Goal: Find specific page/section: Find specific page/section

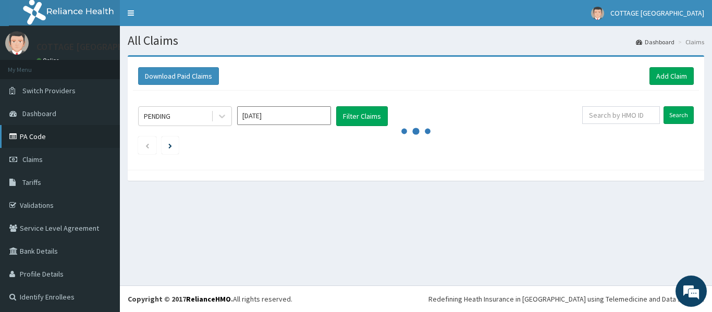
click at [28, 134] on link "PA Code" at bounding box center [60, 136] width 120 height 23
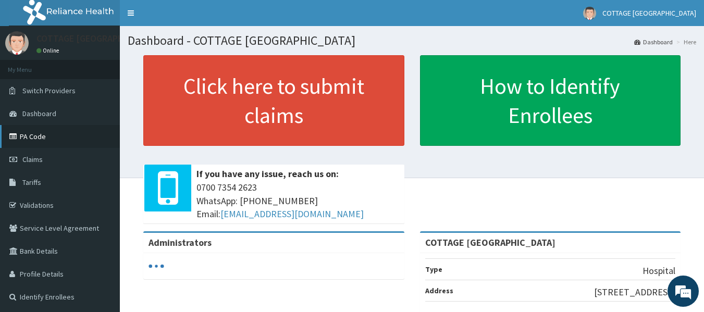
click at [30, 136] on link "PA Code" at bounding box center [60, 136] width 120 height 23
